Goal: Task Accomplishment & Management: Manage account settings

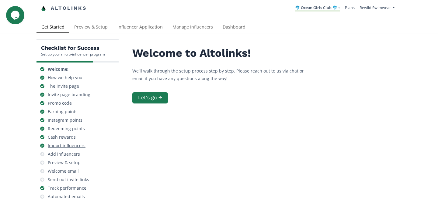
click at [67, 147] on div "Import influencers" at bounding box center [67, 146] width 38 height 6
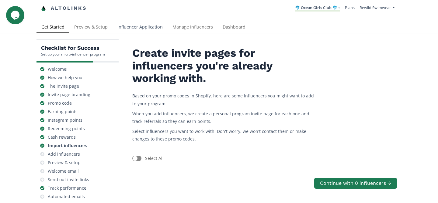
click at [119, 27] on link "Influencer Application" at bounding box center [140, 28] width 55 height 12
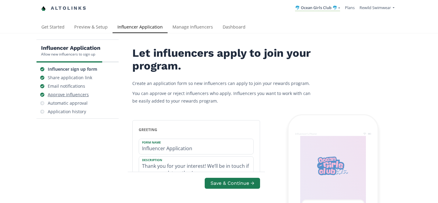
click at [79, 95] on div "Approve influencers" at bounding box center [68, 95] width 41 height 6
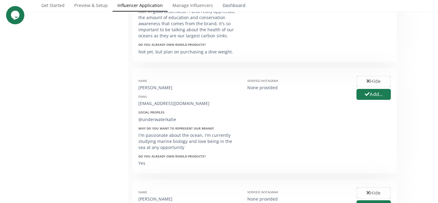
scroll to position [764, 0]
